Goal: Navigation & Orientation: Find specific page/section

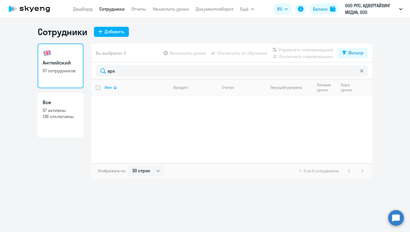
select select "30"
click at [139, 8] on link "Отчеты" at bounding box center [139, 9] width 15 height 6
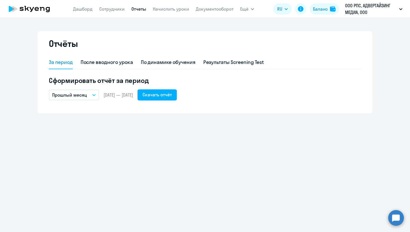
click at [216, 15] on app-header "[PERSON_NAME] Отчеты Начислить уроки Документооборот Ещё Дашборд Сотрудники Отч…" at bounding box center [205, 9] width 410 height 18
click at [214, 7] on link "Документооборот" at bounding box center [215, 9] width 38 height 6
